Goal: Obtain resource: Obtain resource

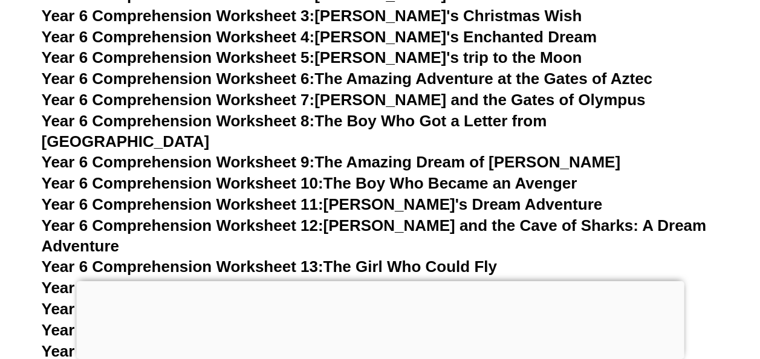
scroll to position [6485, 0]
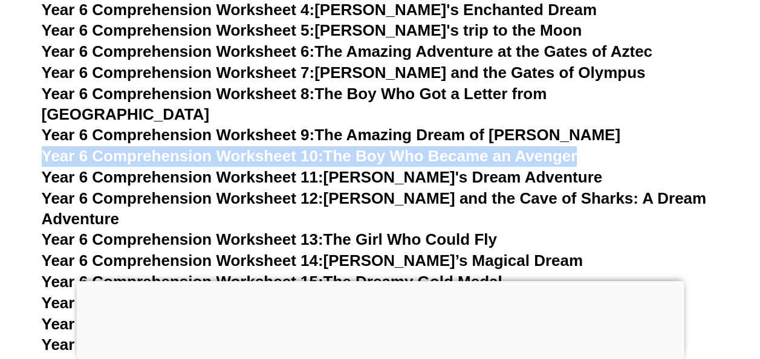
drag, startPoint x: 588, startPoint y: 141, endPoint x: 39, endPoint y: 127, distance: 549.6
copy link "Year 6 Comprehension Worksheet 10: The Boy Who Became an Avenger"
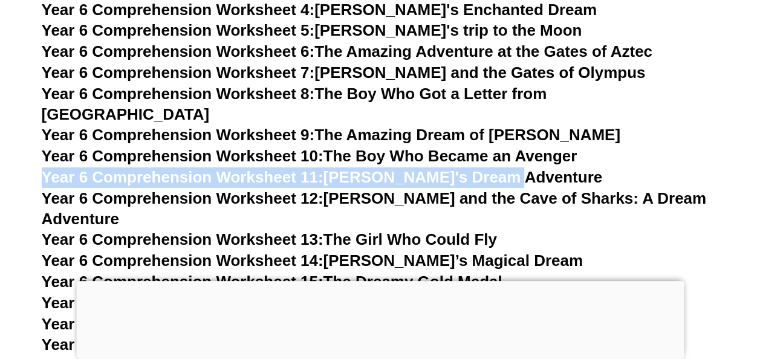
drag, startPoint x: 523, startPoint y: 155, endPoint x: 16, endPoint y: 157, distance: 507.7
copy link "Year 6 Comprehension Worksheet 11: [PERSON_NAME]'s Dream Adventure"
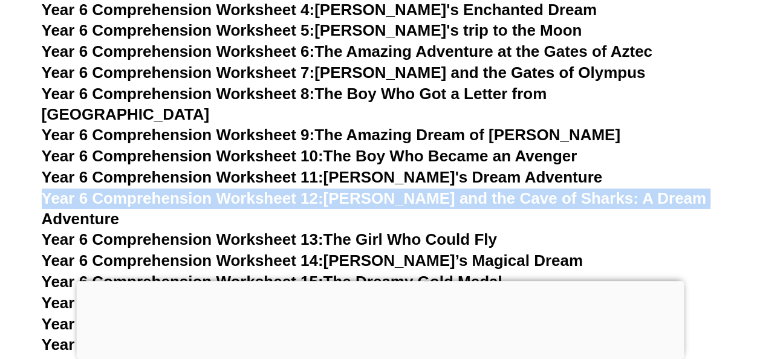
drag, startPoint x: 705, startPoint y: 175, endPoint x: 44, endPoint y: 179, distance: 661.2
click at [44, 189] on h3 "Year 6 Comprehension Worksheet 12: [PERSON_NAME] and the Cave of Sharks: A Drea…" at bounding box center [380, 209] width 677 height 41
copy link "Year 6 Comprehension Worksheet 12: [PERSON_NAME] and the Cave of Sharks: A Drea…"
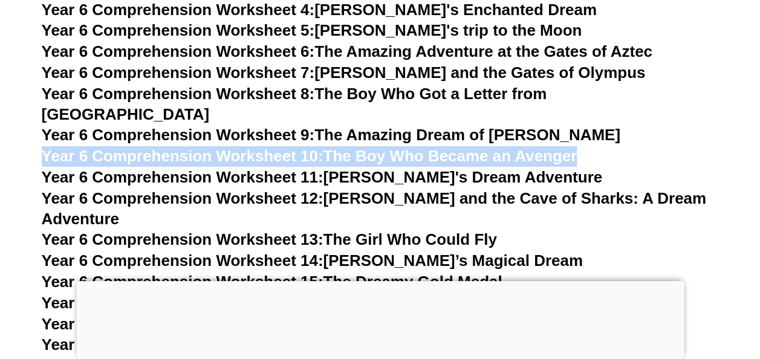
drag, startPoint x: 600, startPoint y: 142, endPoint x: 43, endPoint y: 144, distance: 556.6
click at [43, 146] on h3 "Year 6 Comprehension Worksheet 10: The Boy Who Became an Avenger" at bounding box center [380, 156] width 677 height 21
copy link "Year 6 Comprehension Worksheet 10: The Boy Who Became an Avenger"
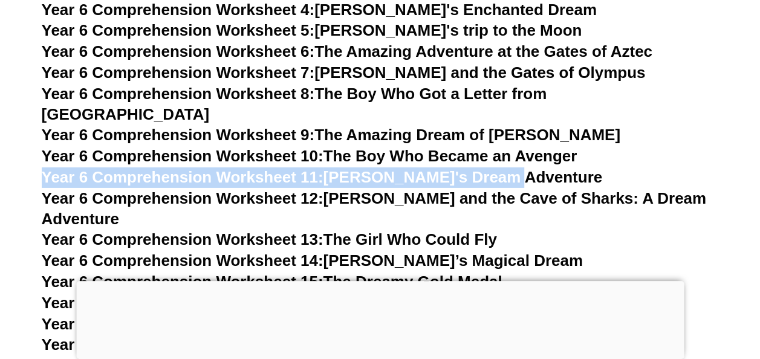
drag, startPoint x: 531, startPoint y: 161, endPoint x: 37, endPoint y: 152, distance: 493.2
copy link "Year 6 Comprehension Worksheet 11: [PERSON_NAME]'s Dream Adventure"
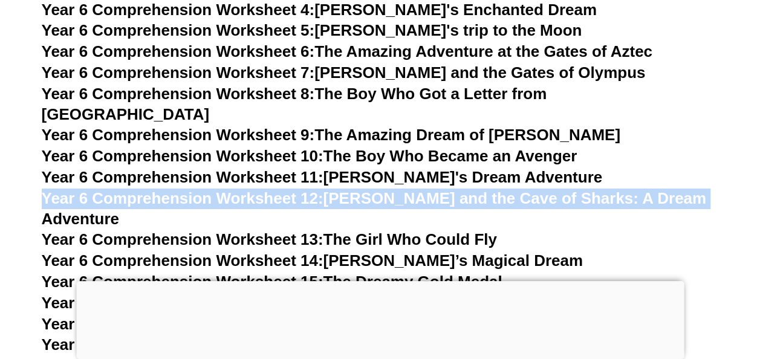
drag, startPoint x: 717, startPoint y: 178, endPoint x: 33, endPoint y: 178, distance: 683.5
copy link "Year 6 Comprehension Worksheet 12: [PERSON_NAME] and the Cave of Sharks: A Drea…"
click at [319, 147] on span "Year 6 Comprehension Worksheet 10:" at bounding box center [183, 156] width 282 height 18
click at [331, 168] on link "Year 6 Comprehension Worksheet 11: [PERSON_NAME]'s Dream Adventure" at bounding box center [322, 177] width 560 height 18
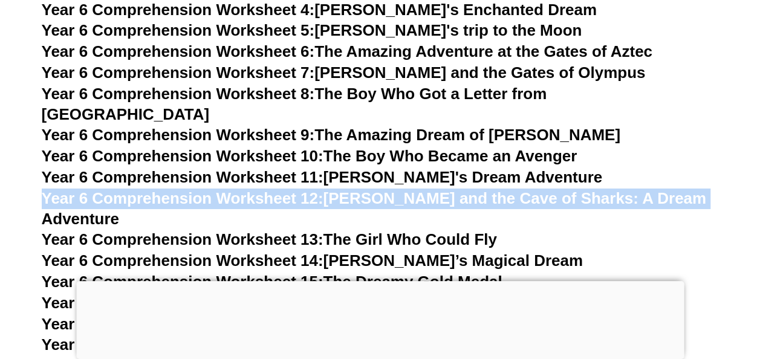
click at [332, 189] on link "Year 6 Comprehension Worksheet 12: [PERSON_NAME] and the Cave of Sharks: A Drea…" at bounding box center [374, 208] width 664 height 39
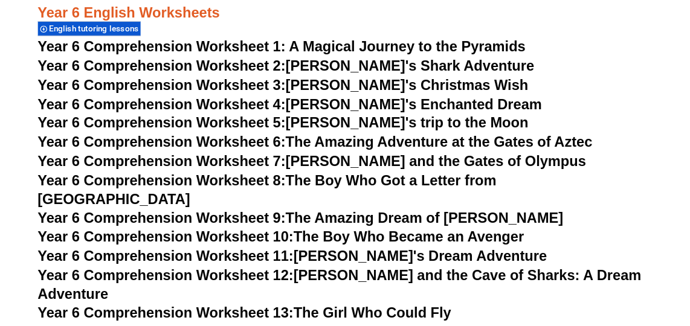
scroll to position [6717, 0]
